Goal: Find specific page/section: Find specific page/section

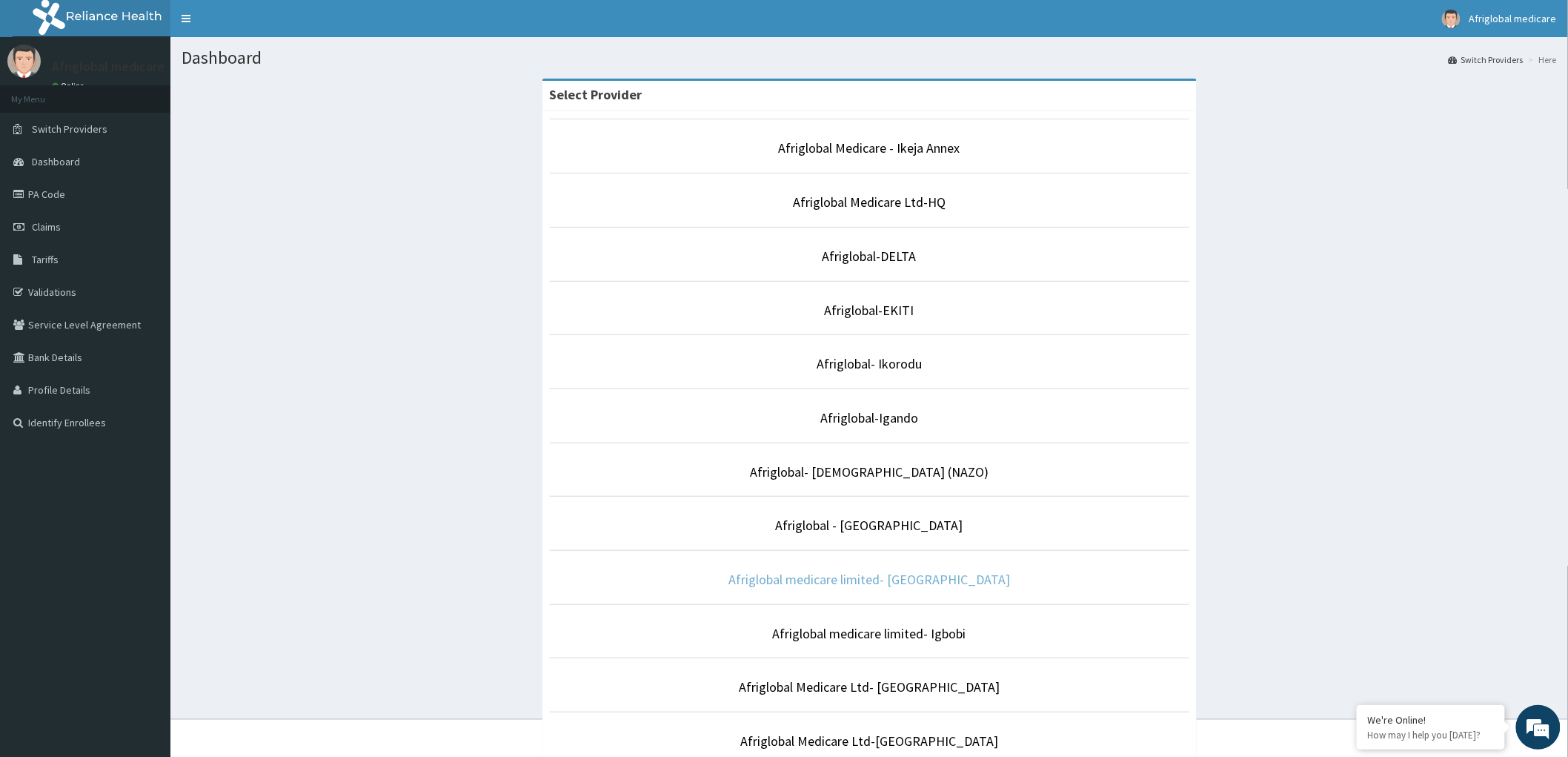
click at [819, 581] on link "Afriglobal medicare limited- [GEOGRAPHIC_DATA]" at bounding box center [868, 579] width 281 height 17
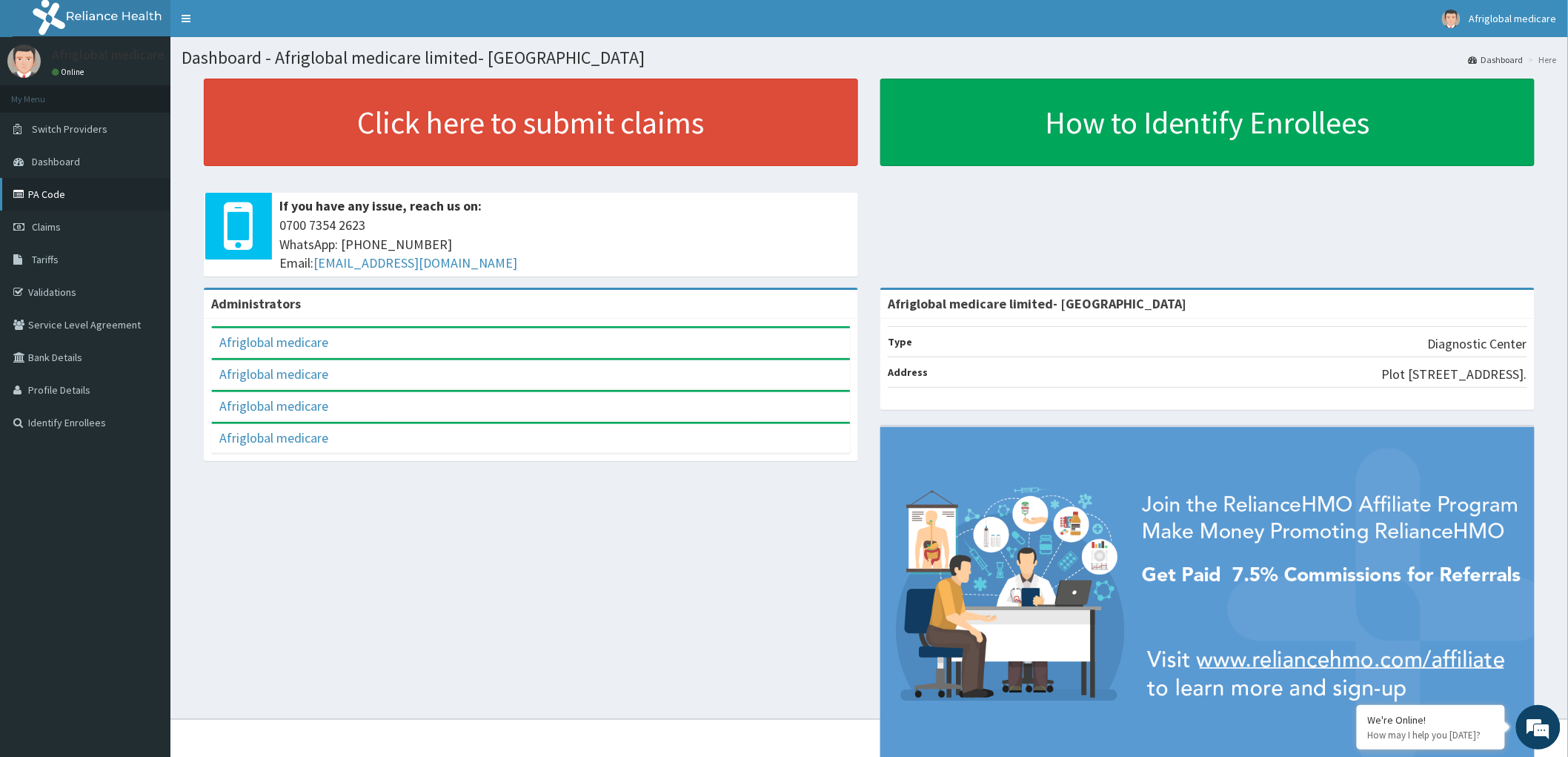
click at [48, 190] on link "PA Code" at bounding box center [85, 195] width 171 height 33
